Goal: Transaction & Acquisition: Purchase product/service

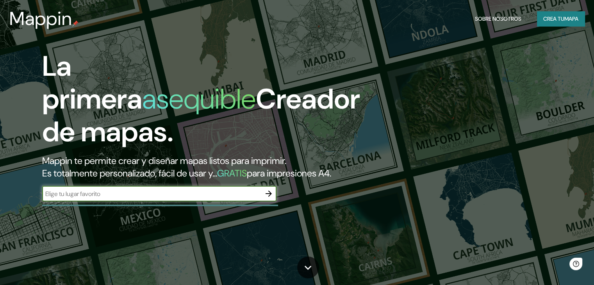
click at [269, 197] on icon "button" at bounding box center [269, 194] width 6 height 6
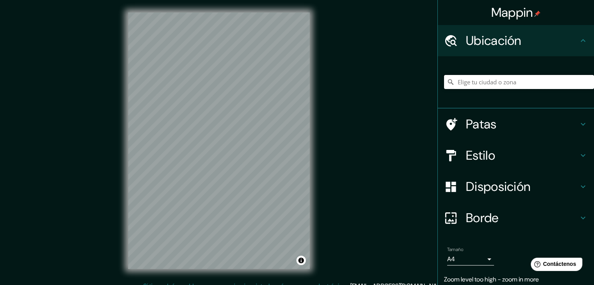
click at [490, 86] on input "Elige tu ciudad o zona" at bounding box center [519, 82] width 150 height 14
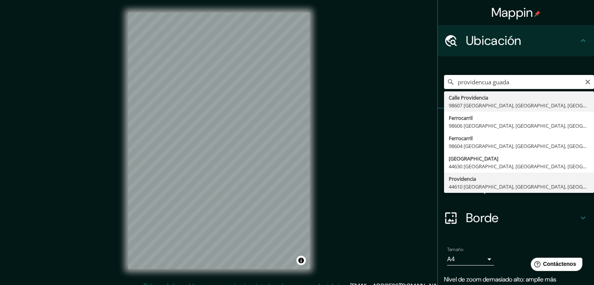
type input "Providencia, 44610 Guadalajara, Jalisco, México"
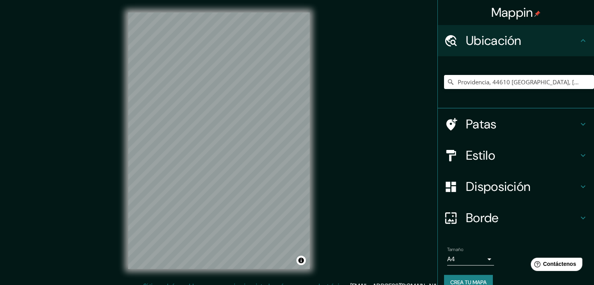
click at [522, 35] on h4 "Ubicación" at bounding box center [522, 41] width 113 height 16
click at [580, 44] on icon at bounding box center [583, 40] width 9 height 9
click at [524, 161] on h4 "Estilo" at bounding box center [522, 156] width 113 height 16
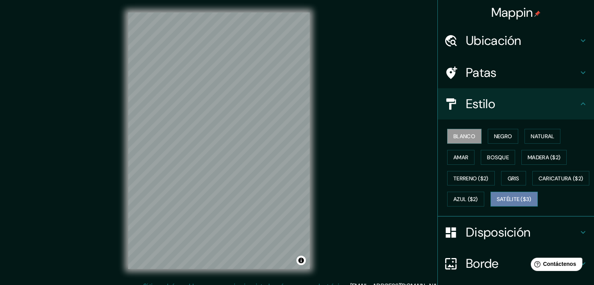
click at [497, 204] on font "Satélite ($3)" at bounding box center [514, 199] width 35 height 10
click at [99, 204] on div "Mappin Ubicación Providencia, 44610 Guadalajara, Jalisco, México Patas Estilo B…" at bounding box center [297, 147] width 594 height 294
click at [258, 275] on div "© Mapbox © OpenStreetMap Improve this map © Maxar" at bounding box center [219, 141] width 207 height 282
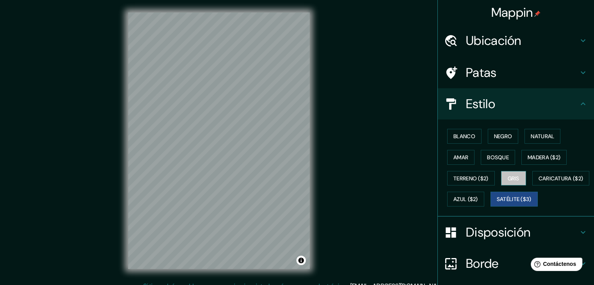
click at [516, 177] on button "Gris" at bounding box center [513, 178] width 25 height 15
click at [490, 157] on font "Bosque" at bounding box center [498, 157] width 22 height 7
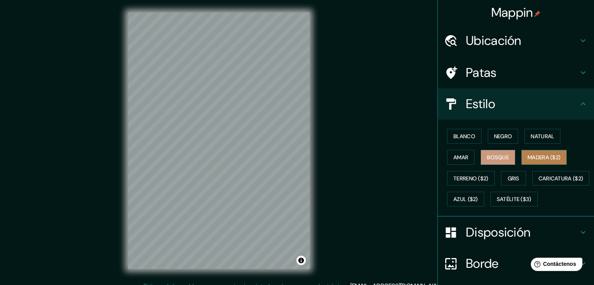
click at [535, 154] on font "Madera ($2)" at bounding box center [544, 157] width 33 height 7
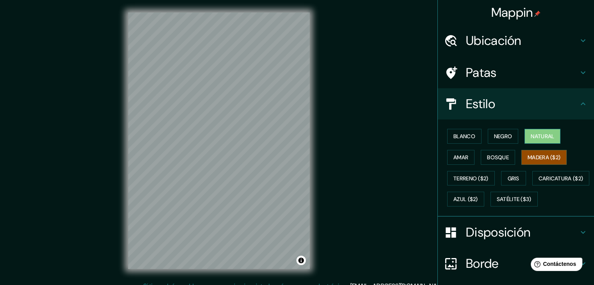
click at [536, 135] on font "Natural" at bounding box center [542, 136] width 23 height 7
click at [494, 140] on font "Negro" at bounding box center [503, 136] width 18 height 10
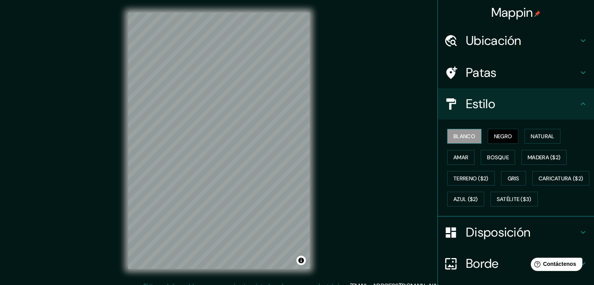
click at [469, 138] on font "Blanco" at bounding box center [465, 136] width 22 height 7
click at [533, 138] on font "Natural" at bounding box center [542, 136] width 23 height 7
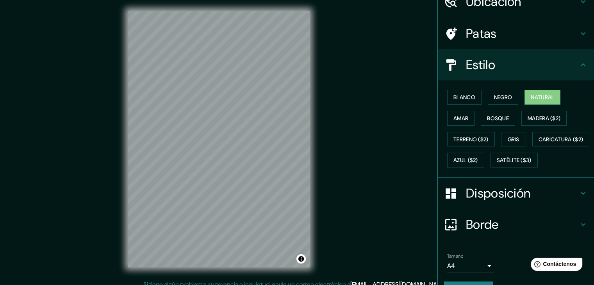
scroll to position [9, 0]
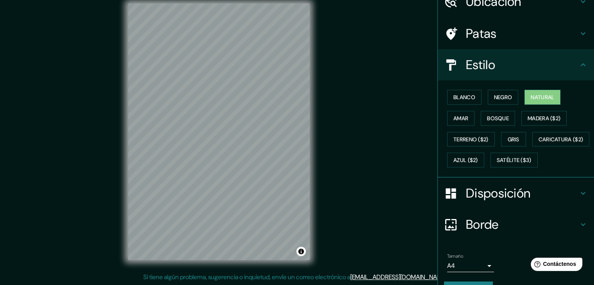
click at [484, 233] on font "Borde" at bounding box center [482, 224] width 33 height 16
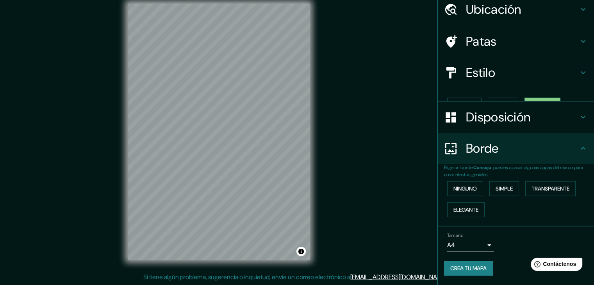
scroll to position [18, 0]
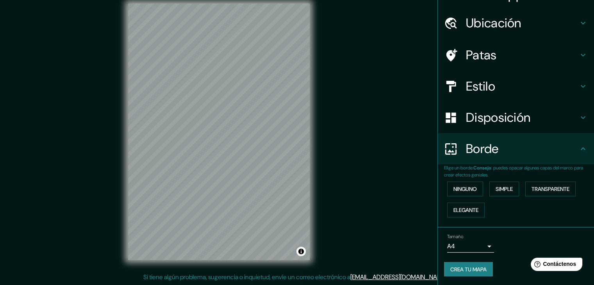
click at [510, 155] on h4 "Borde" at bounding box center [522, 149] width 113 height 16
click at [505, 115] on font "Disposición" at bounding box center [498, 117] width 64 height 16
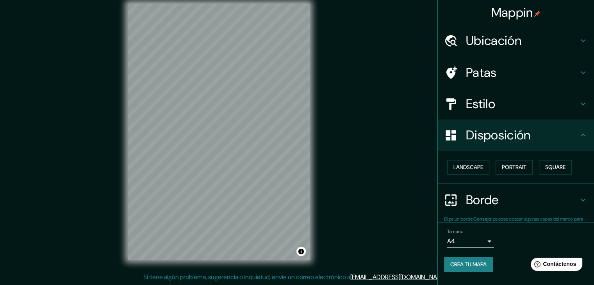
scroll to position [0, 0]
click at [513, 168] on font "Retrato" at bounding box center [503, 167] width 23 height 7
click at [471, 171] on font "Paisaje" at bounding box center [464, 168] width 20 height 10
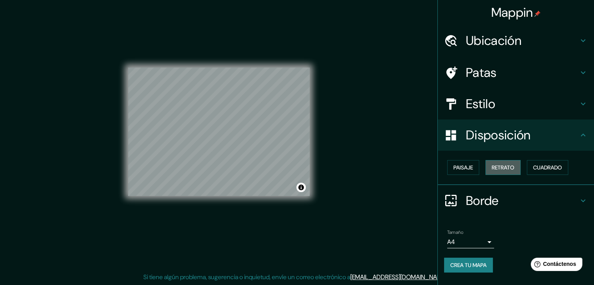
click at [507, 166] on font "Retrato" at bounding box center [503, 167] width 23 height 7
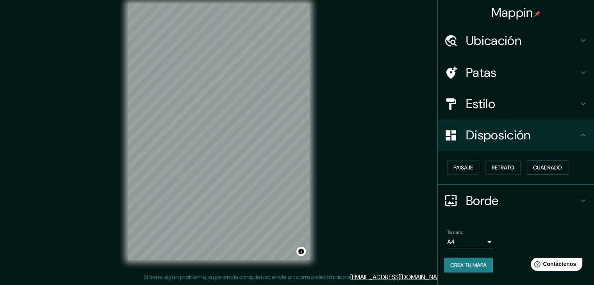
click at [543, 163] on font "Cuadrado" at bounding box center [547, 168] width 29 height 10
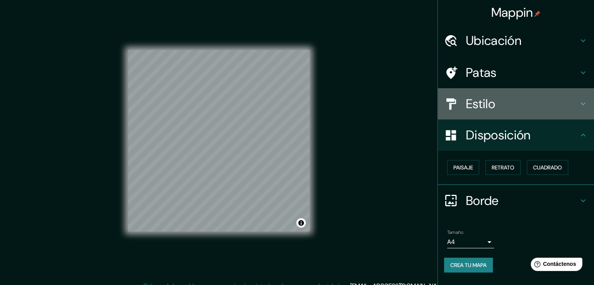
click at [490, 110] on font "Estilo" at bounding box center [480, 104] width 29 height 16
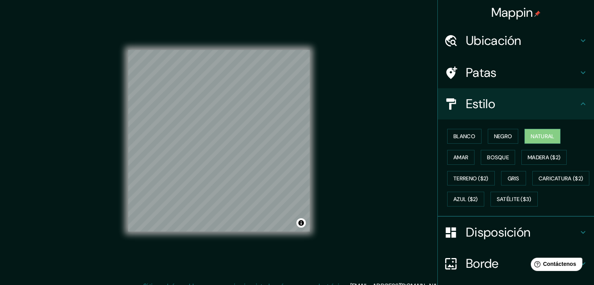
click at [485, 73] on font "Patas" at bounding box center [481, 72] width 31 height 16
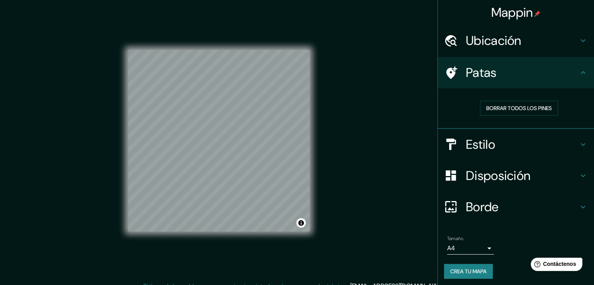
click at [579, 74] on icon at bounding box center [583, 72] width 9 height 9
click at [472, 72] on font "Patas" at bounding box center [481, 72] width 31 height 16
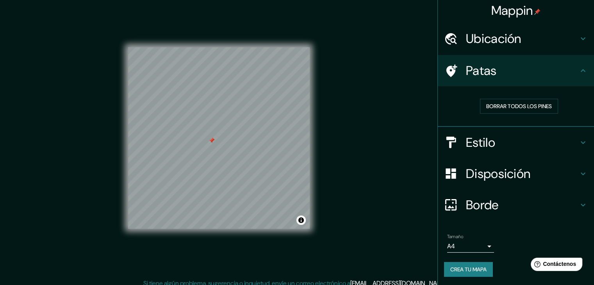
scroll to position [9, 0]
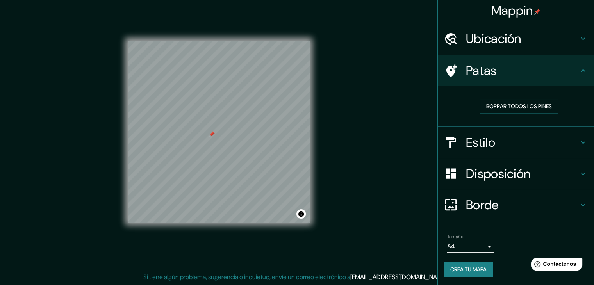
click at [483, 269] on button "Crea tu mapa" at bounding box center [468, 269] width 49 height 15
